Goal: Task Accomplishment & Management: Complete application form

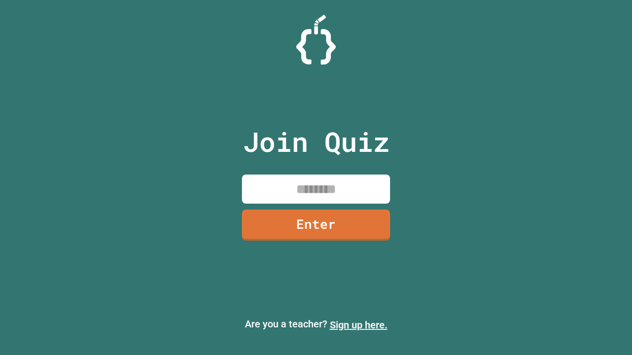
click at [358, 325] on link "Sign up here." at bounding box center [359, 325] width 58 height 12
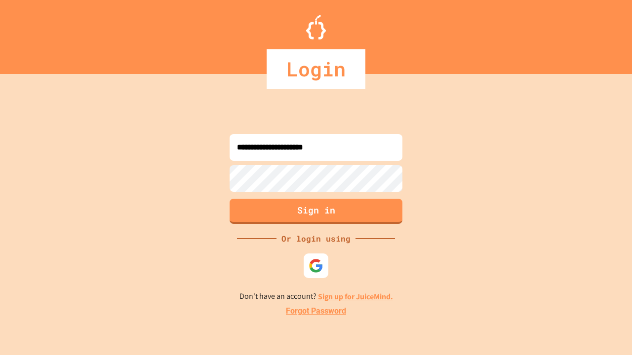
type input "**********"
